Goal: Obtain resource: Download file/media

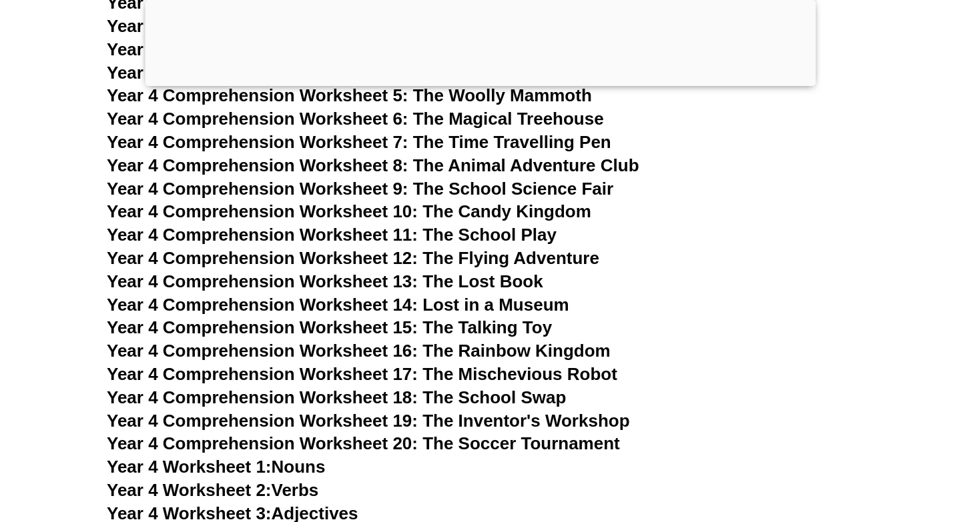
scroll to position [5519, 0]
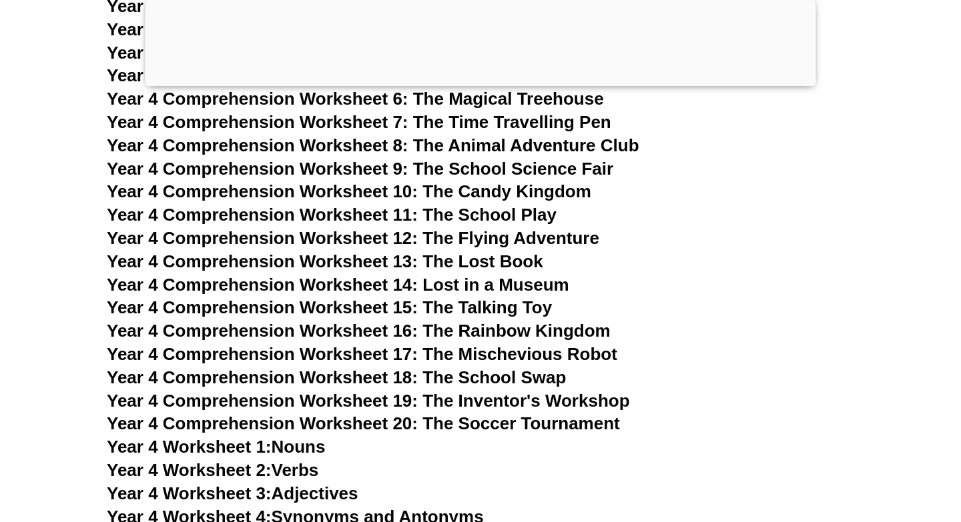
click at [343, 286] on span "Year 4 Comprehension Worksheet 14: Lost in a Museum" at bounding box center [338, 285] width 462 height 20
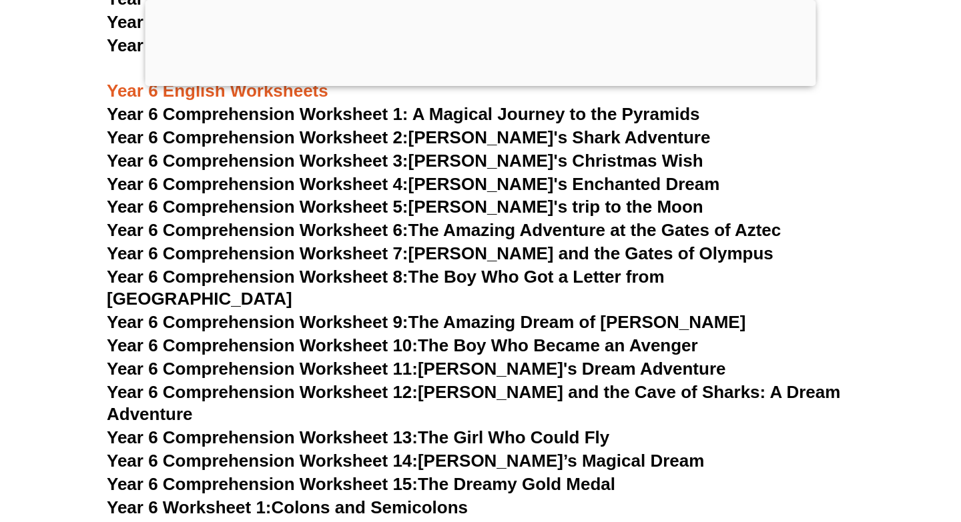
scroll to position [7318, 0]
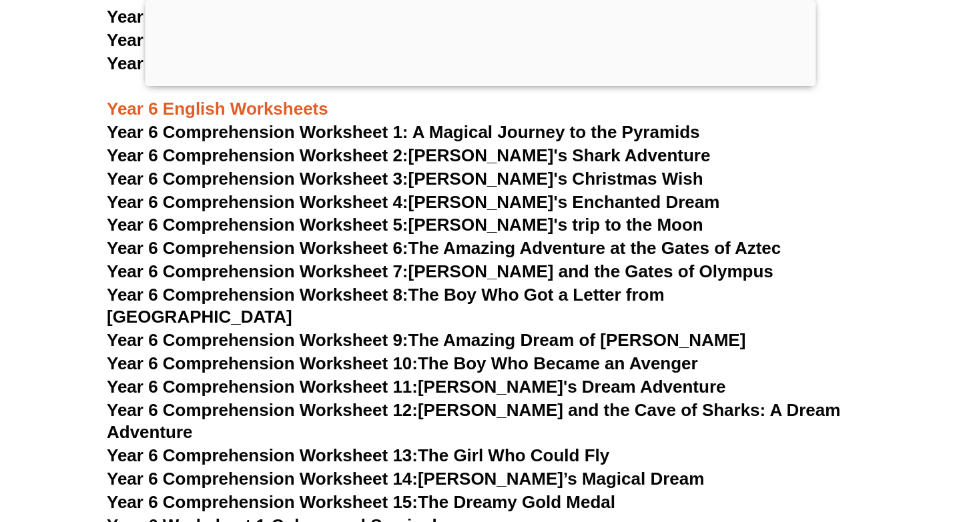
click at [339, 247] on span "Year 6 Comprehension Worksheet 6:" at bounding box center [258, 248] width 302 height 20
click at [536, 354] on link "Year 6 Comprehension Worksheet 10: The Boy Who Became an Avenger" at bounding box center [402, 364] width 591 height 20
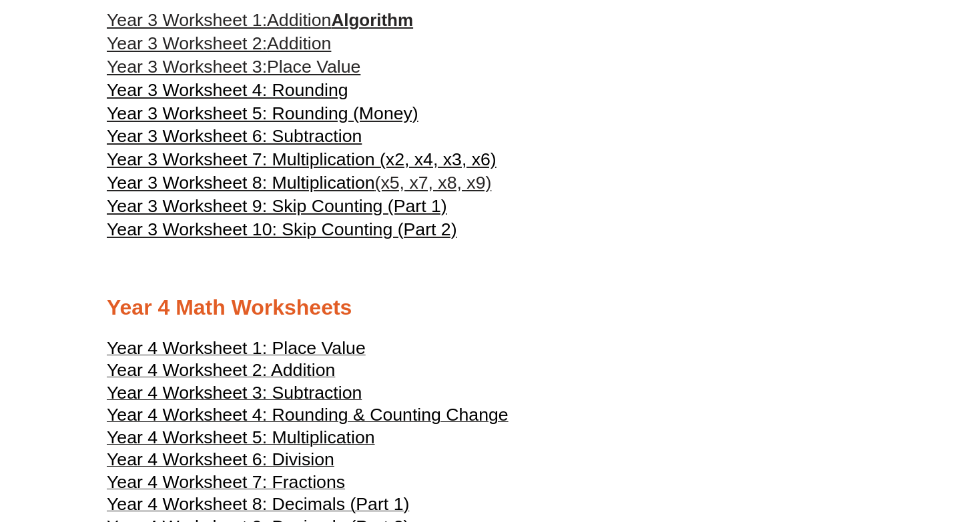
scroll to position [1418, 0]
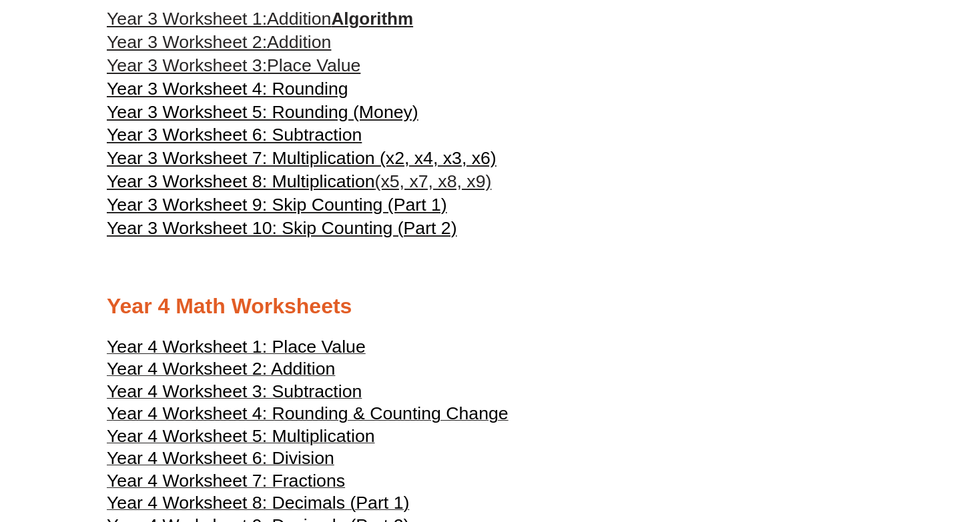
click at [359, 163] on span "Year 3 Worksheet 7: Multiplication (x2, x4, x3, x6)" at bounding box center [302, 158] width 390 height 20
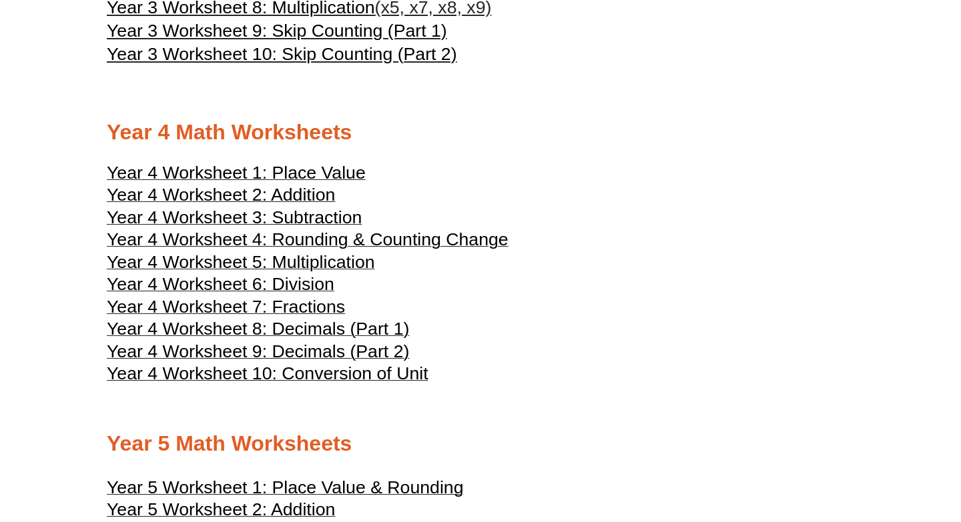
scroll to position [1593, 0]
click at [362, 54] on span "Year 3 Worksheet 10: Skip Counting (Part 2)" at bounding box center [282, 53] width 350 height 20
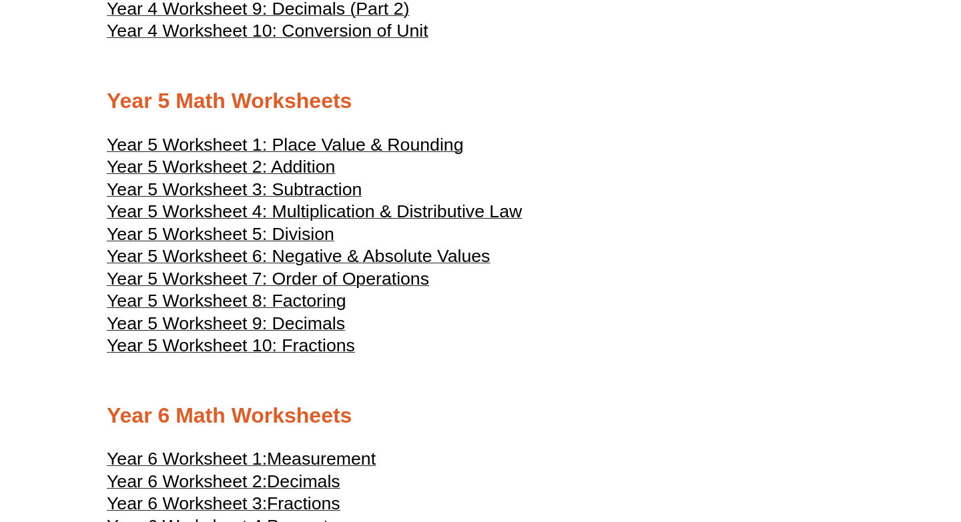
scroll to position [1968, 0]
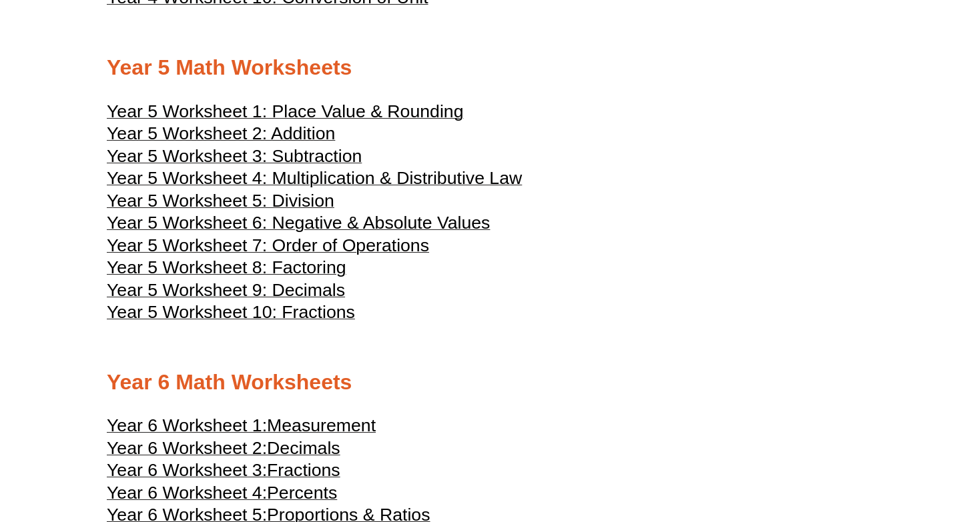
click at [395, 219] on span "Year 5 Worksheet 6: Negative & Absolute Values" at bounding box center [298, 223] width 383 height 20
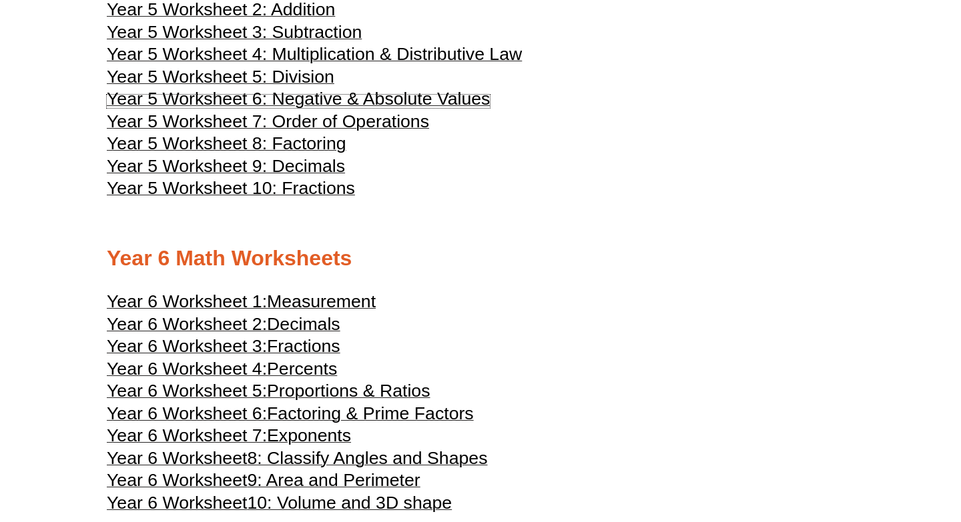
scroll to position [2094, 0]
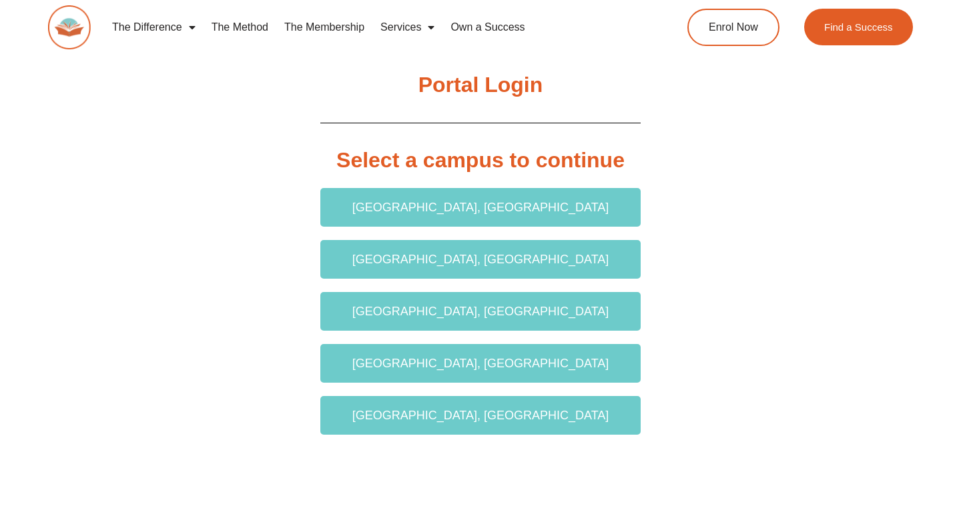
click at [486, 204] on span "[GEOGRAPHIC_DATA], [GEOGRAPHIC_DATA]" at bounding box center [480, 208] width 257 height 12
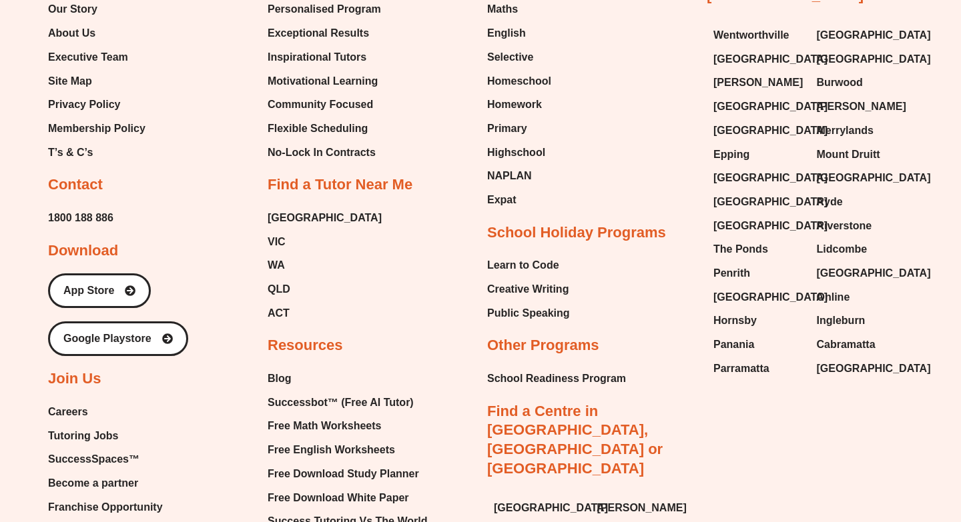
scroll to position [879, 0]
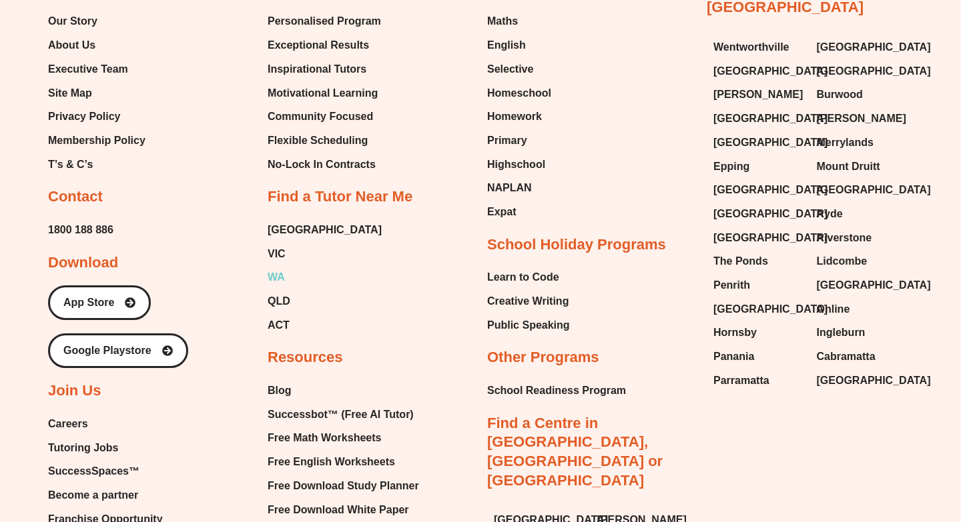
click at [286, 276] on link "WA" at bounding box center [325, 278] width 114 height 20
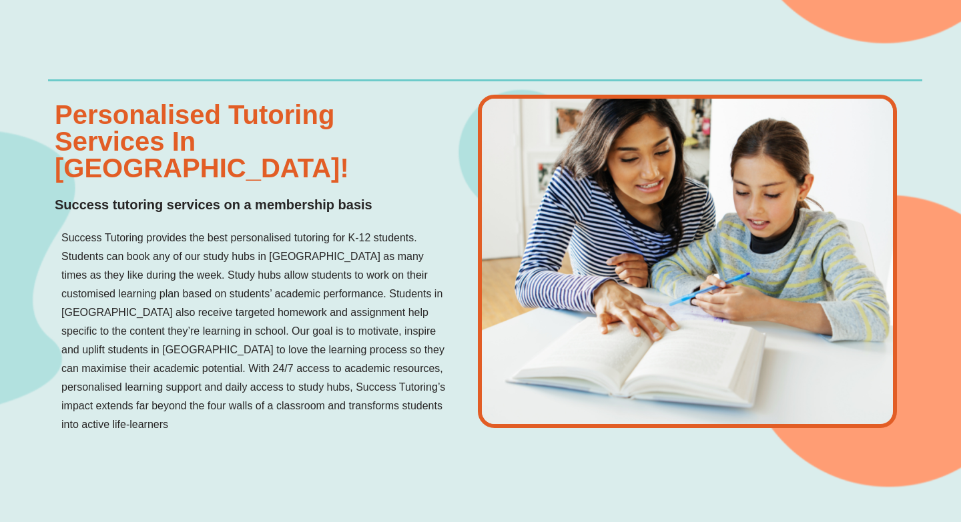
scroll to position [2008, 0]
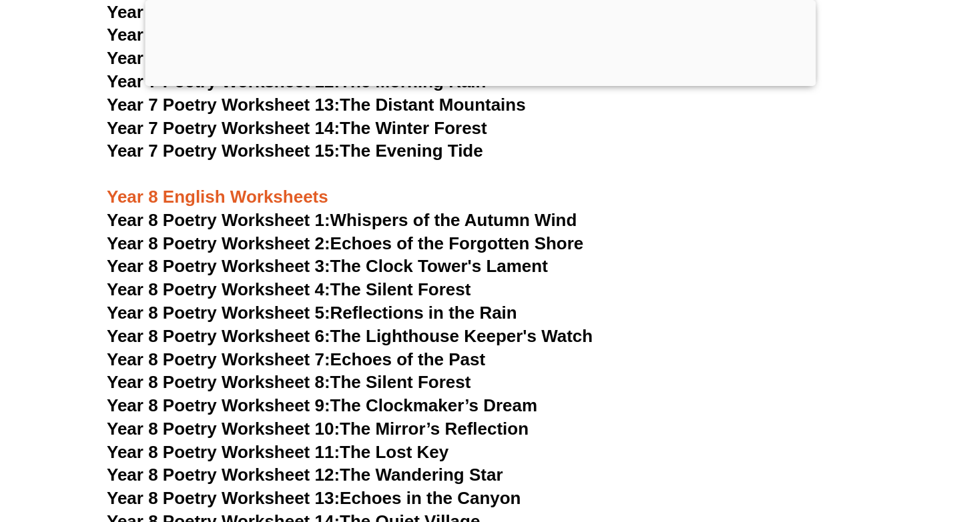
scroll to position [8636, 0]
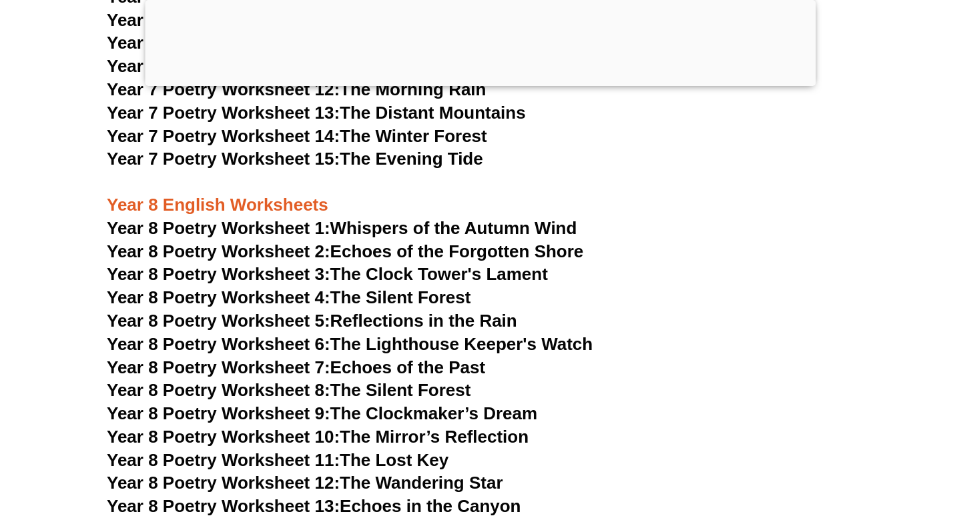
click at [299, 218] on span "Year 8 Poetry Worksheet 1:" at bounding box center [219, 228] width 224 height 20
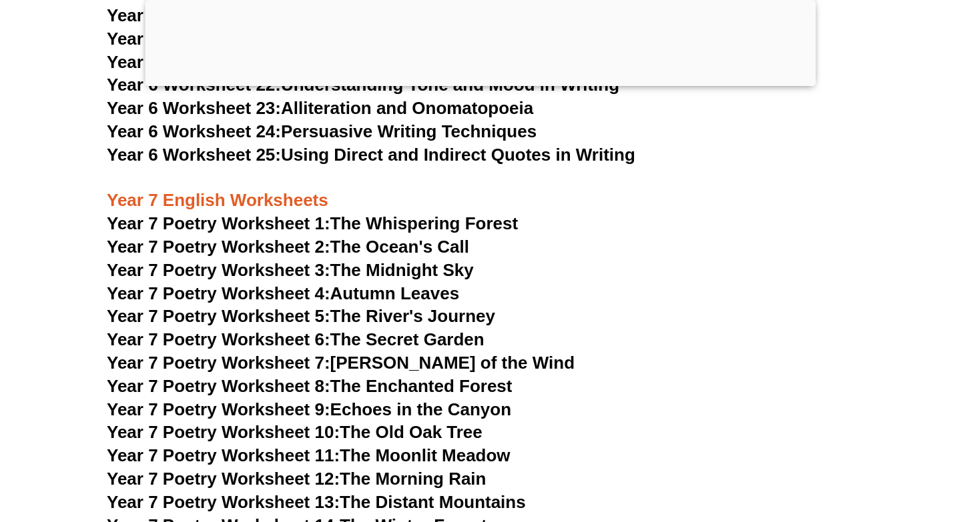
scroll to position [8245, 0]
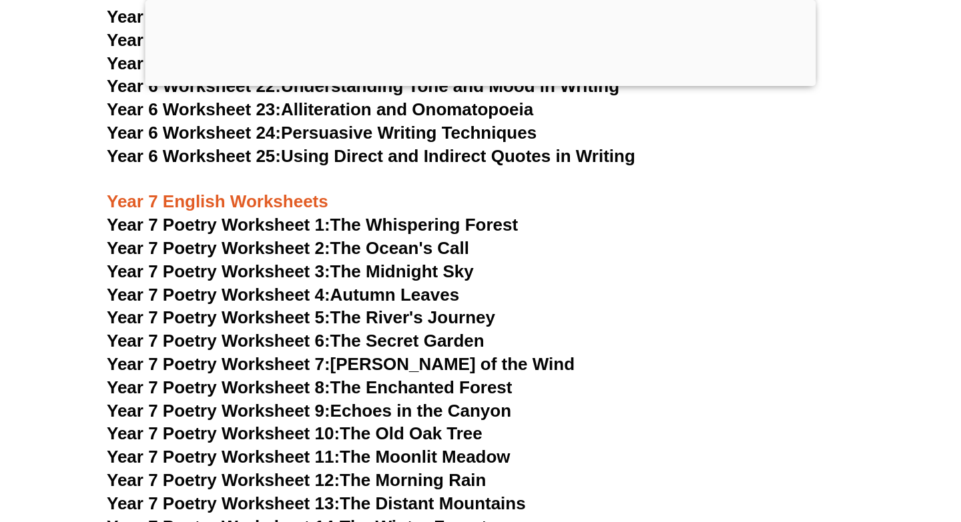
click at [280, 308] on span "Year 7 Poetry Worksheet 5:" at bounding box center [219, 318] width 224 height 20
